Goal: Task Accomplishment & Management: Use online tool/utility

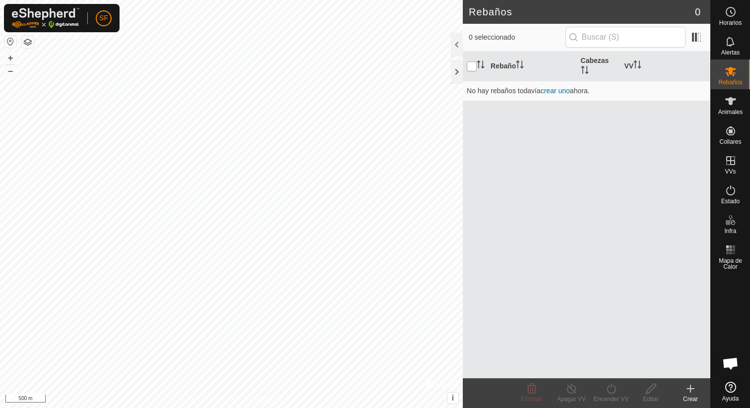
click at [475, 62] on input "checkbox" at bounding box center [472, 66] width 10 height 10
click at [468, 66] on input "checkbox" at bounding box center [472, 66] width 10 height 10
click at [471, 67] on input "checkbox" at bounding box center [472, 66] width 10 height 10
checkbox input "true"
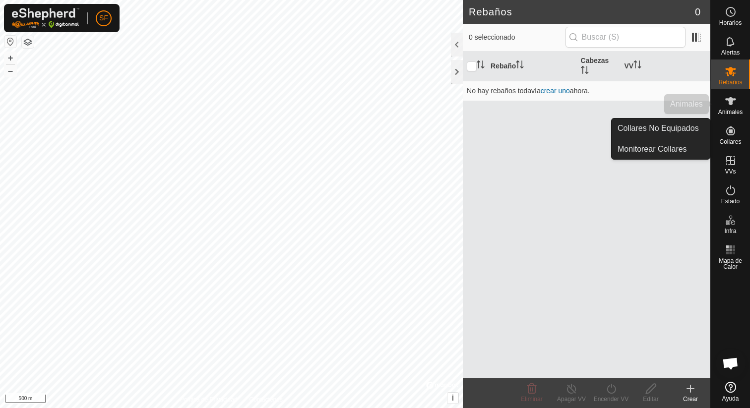
click at [734, 116] on div "Animales" at bounding box center [729, 104] width 39 height 30
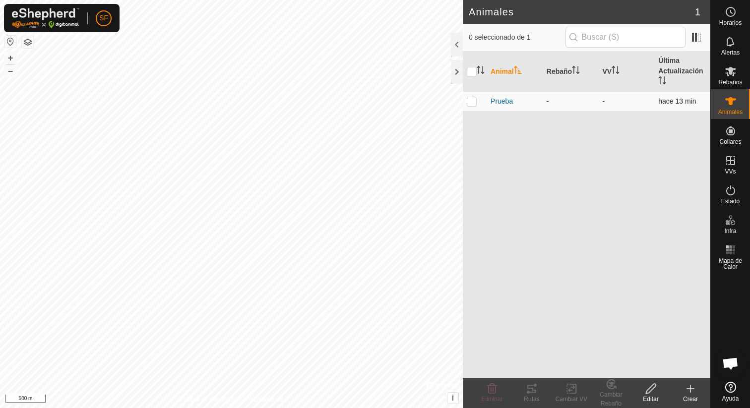
click at [472, 98] on p-checkbox at bounding box center [472, 101] width 10 height 8
checkbox input "true"
click at [518, 387] on tracks-svg-icon at bounding box center [532, 389] width 40 height 12
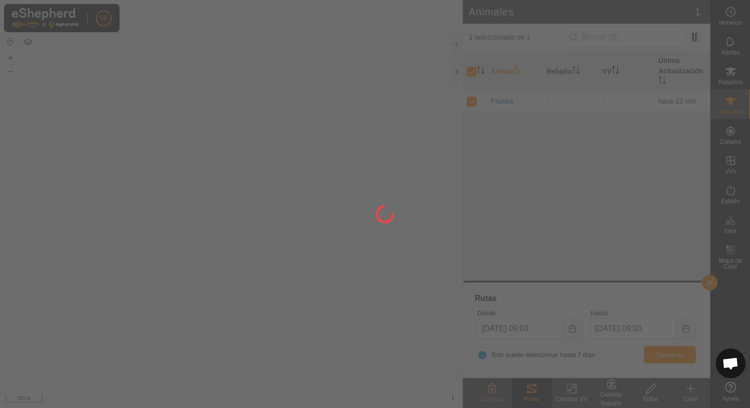
click at [530, 389] on div at bounding box center [375, 204] width 750 height 408
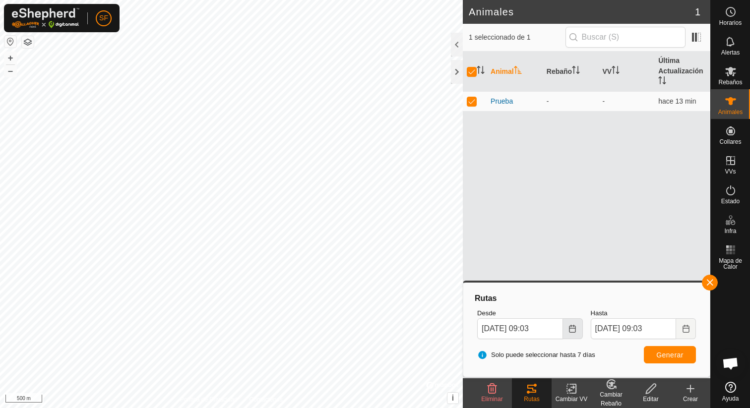
click at [570, 332] on icon "Choose Date" at bounding box center [572, 329] width 6 height 8
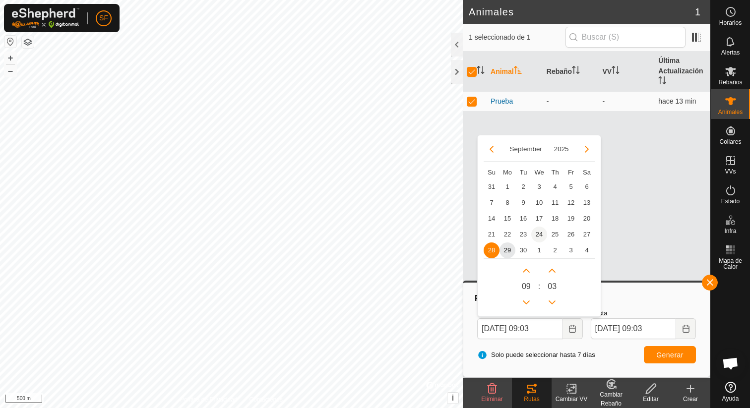
click at [539, 232] on span "24" at bounding box center [539, 235] width 16 height 16
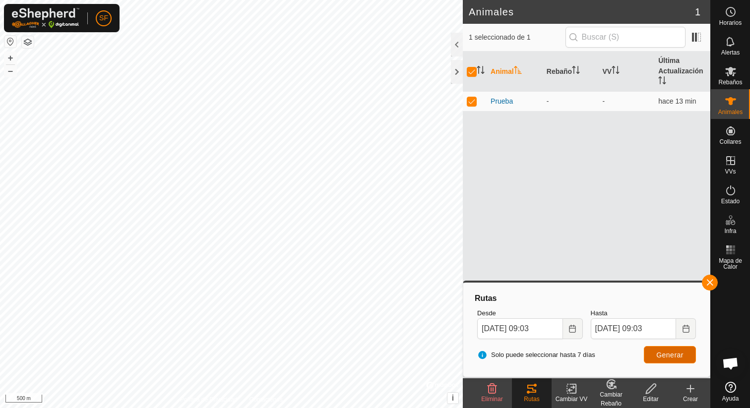
click at [677, 351] on span "Generar" at bounding box center [669, 355] width 27 height 8
click at [573, 330] on icon "Choose Date" at bounding box center [572, 329] width 8 height 8
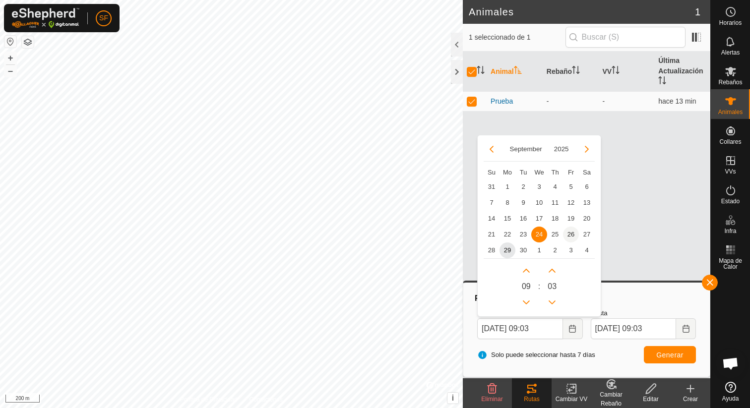
click at [568, 235] on span "26" at bounding box center [571, 235] width 16 height 16
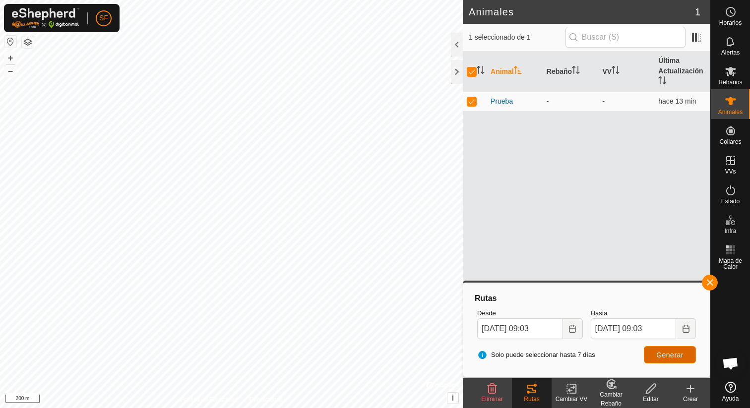
click at [660, 355] on span "Generar" at bounding box center [669, 355] width 27 height 8
click at [568, 333] on button "Choose Date" at bounding box center [573, 328] width 20 height 21
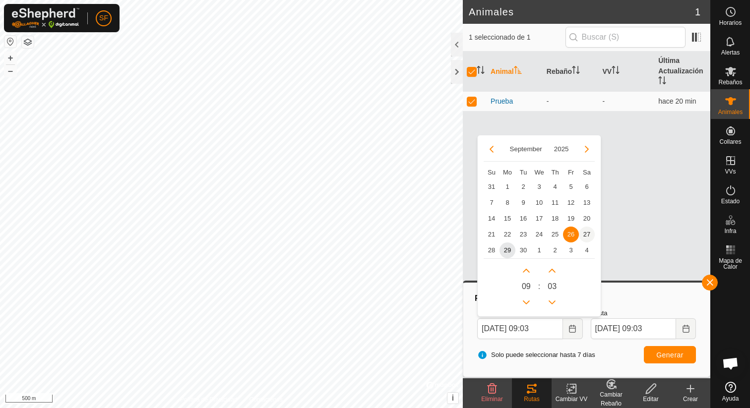
click at [588, 236] on span "27" at bounding box center [587, 235] width 16 height 16
type input "[DATE] 09:03"
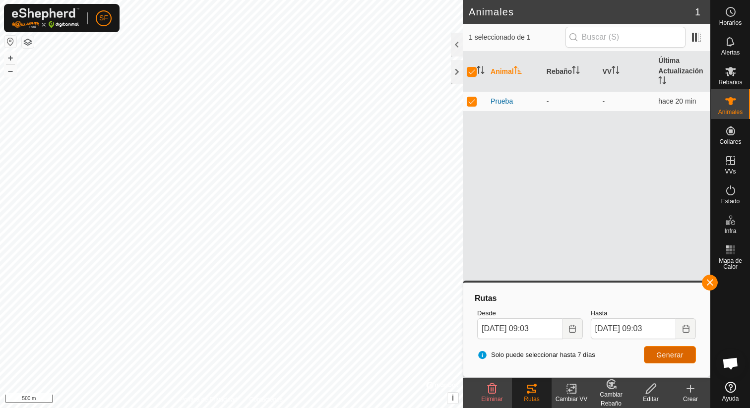
click at [694, 355] on button "Generar" at bounding box center [670, 354] width 52 height 17
